Goal: Use online tool/utility: Use online tool/utility

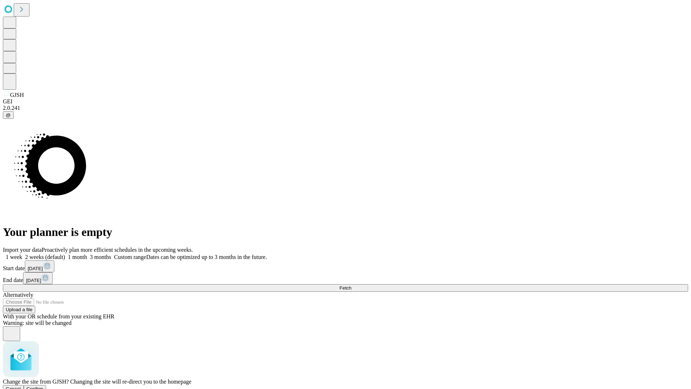
click at [44, 386] on span "Confirm" at bounding box center [35, 388] width 17 height 5
click at [65, 254] on label "2 weeks (default)" at bounding box center [43, 257] width 43 height 6
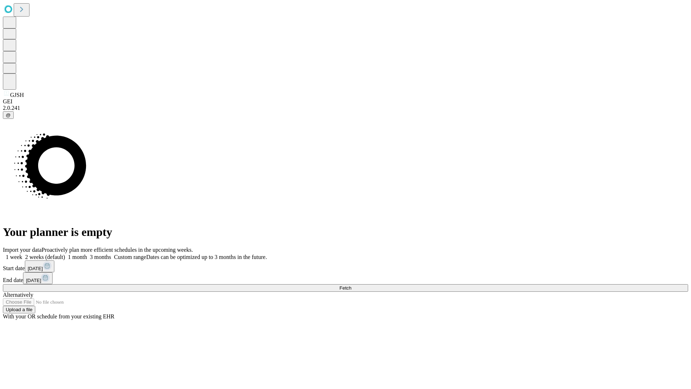
click at [351, 285] on span "Fetch" at bounding box center [345, 287] width 12 height 5
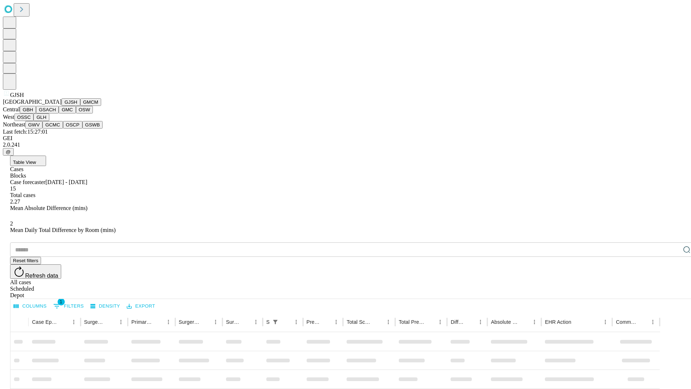
click at [80, 106] on button "GMCM" at bounding box center [90, 102] width 21 height 8
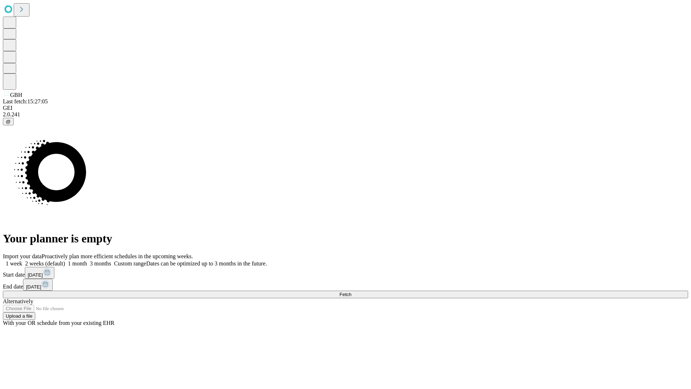
click at [65, 260] on label "2 weeks (default)" at bounding box center [43, 263] width 43 height 6
click at [351, 291] on span "Fetch" at bounding box center [345, 293] width 12 height 5
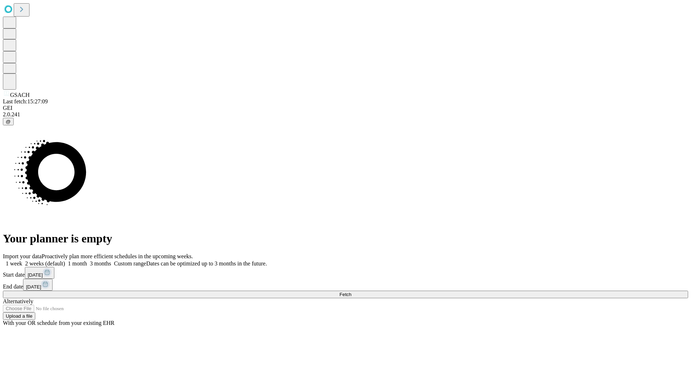
click at [65, 260] on label "2 weeks (default)" at bounding box center [43, 263] width 43 height 6
click at [351, 291] on span "Fetch" at bounding box center [345, 293] width 12 height 5
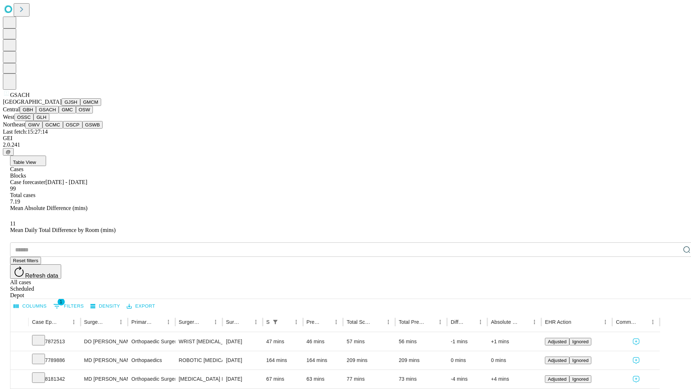
click at [59, 113] on button "GMC" at bounding box center [67, 110] width 17 height 8
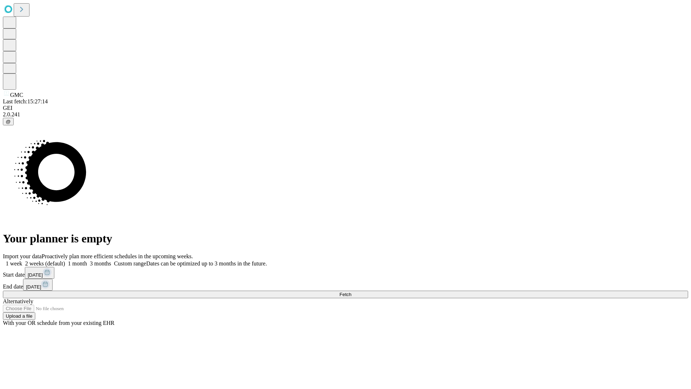
click at [65, 260] on label "2 weeks (default)" at bounding box center [43, 263] width 43 height 6
click at [351, 291] on span "Fetch" at bounding box center [345, 293] width 12 height 5
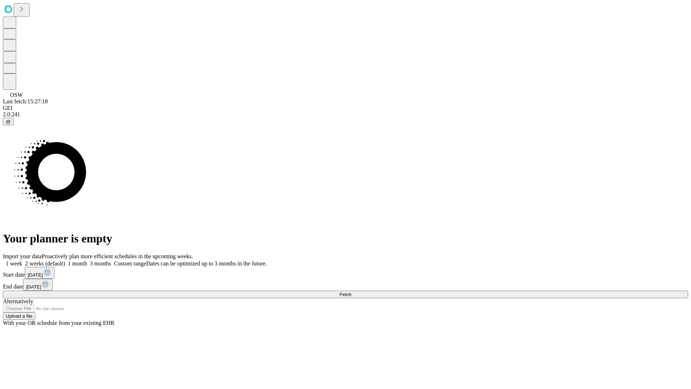
click at [351, 291] on span "Fetch" at bounding box center [345, 293] width 12 height 5
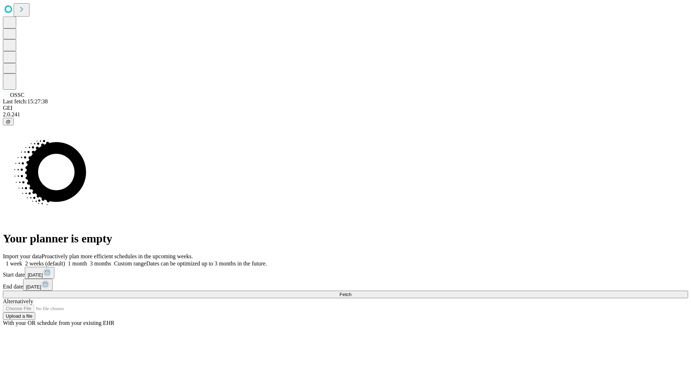
click at [65, 260] on label "2 weeks (default)" at bounding box center [43, 263] width 43 height 6
click at [351, 291] on span "Fetch" at bounding box center [345, 293] width 12 height 5
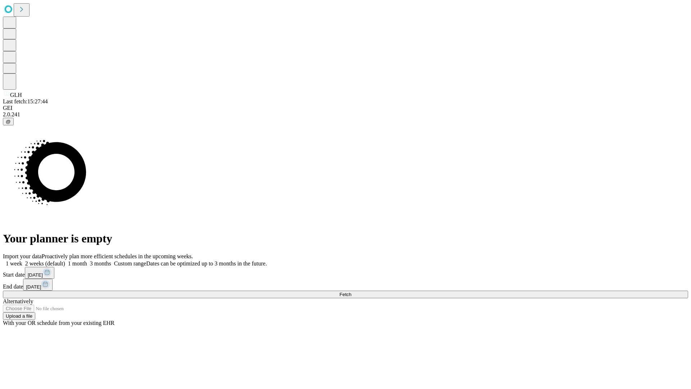
click at [65, 260] on label "2 weeks (default)" at bounding box center [43, 263] width 43 height 6
click at [351, 291] on span "Fetch" at bounding box center [345, 293] width 12 height 5
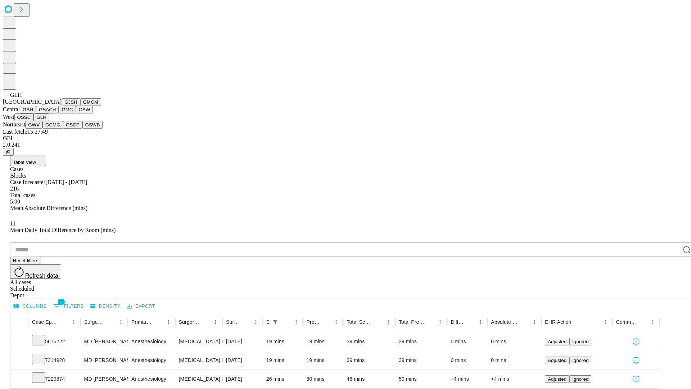
click at [42, 128] on button "GWV" at bounding box center [33, 125] width 17 height 8
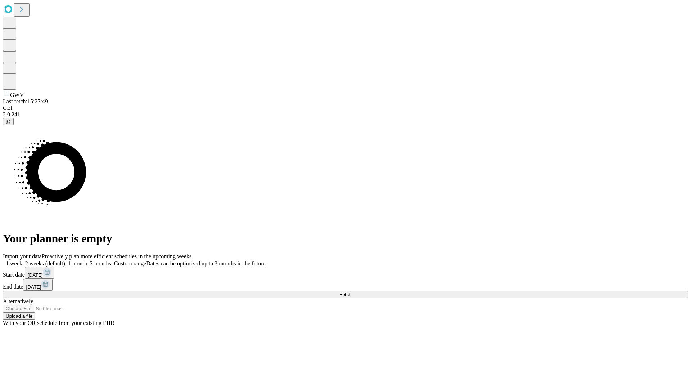
click at [65, 260] on label "2 weeks (default)" at bounding box center [43, 263] width 43 height 6
click at [351, 291] on span "Fetch" at bounding box center [345, 293] width 12 height 5
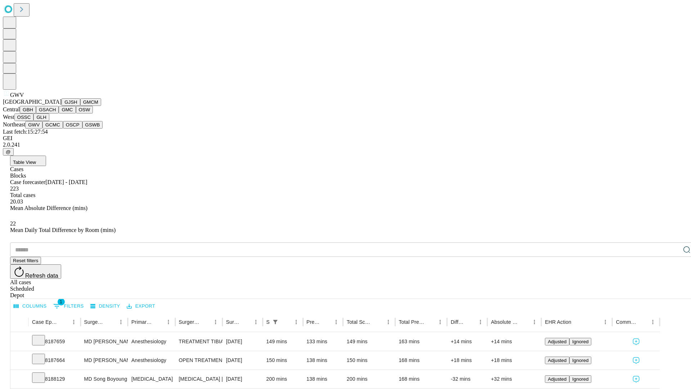
click at [56, 128] on button "GCMC" at bounding box center [52, 125] width 21 height 8
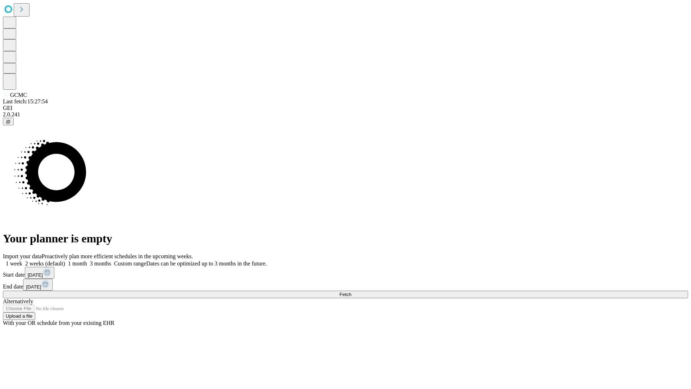
click at [351, 291] on span "Fetch" at bounding box center [345, 293] width 12 height 5
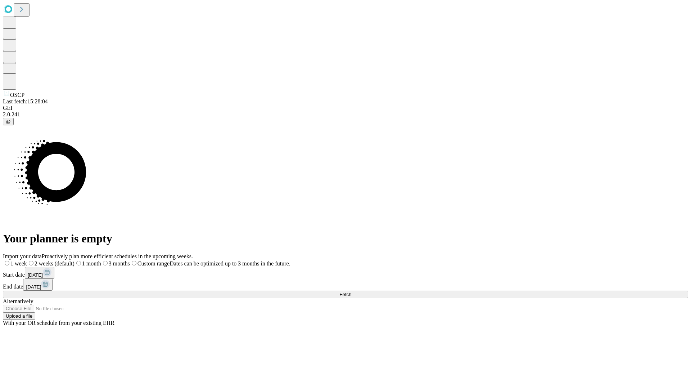
click at [351, 291] on span "Fetch" at bounding box center [345, 293] width 12 height 5
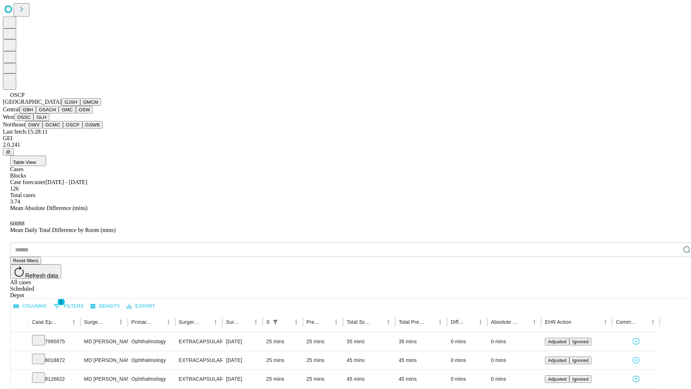
click at [82, 128] on button "GSWB" at bounding box center [92, 125] width 21 height 8
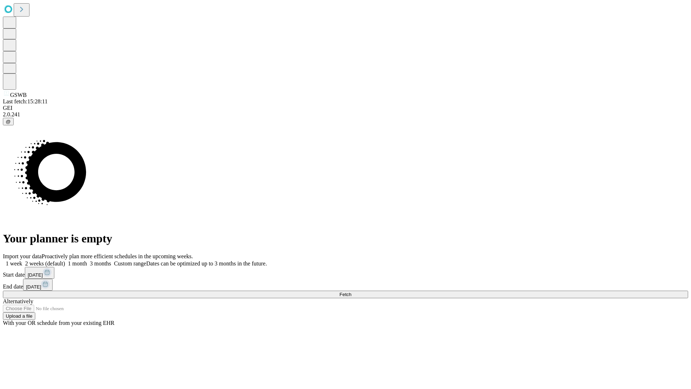
click at [65, 260] on label "2 weeks (default)" at bounding box center [43, 263] width 43 height 6
click at [351, 291] on span "Fetch" at bounding box center [345, 293] width 12 height 5
